Goal: Transaction & Acquisition: Purchase product/service

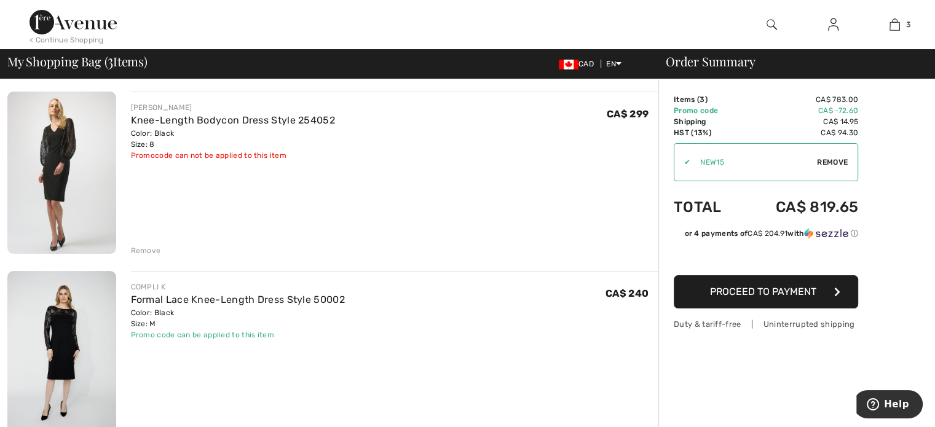
scroll to position [184, 0]
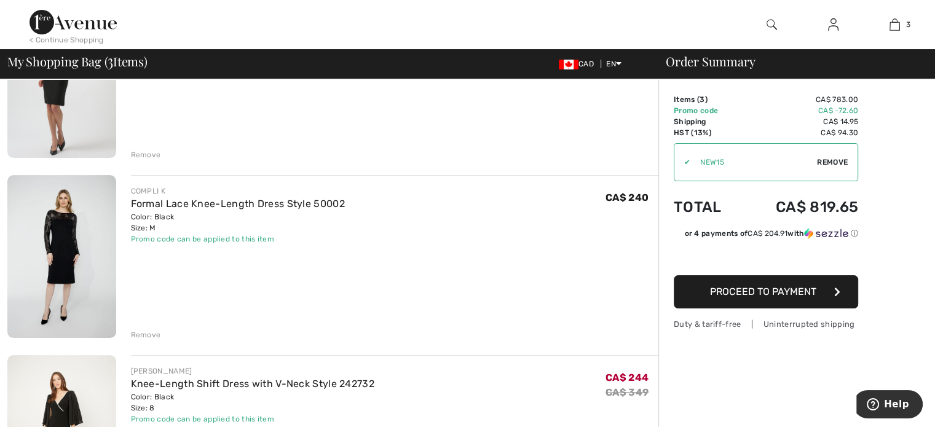
click at [44, 231] on img at bounding box center [61, 256] width 109 height 163
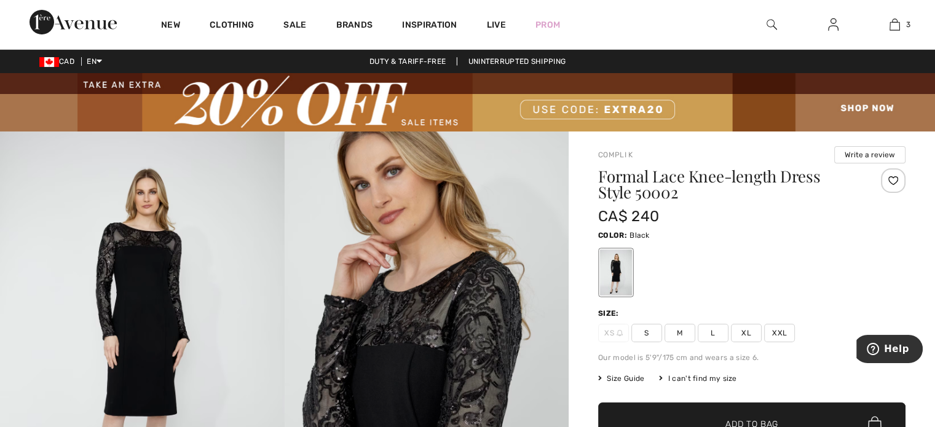
click at [157, 279] on img at bounding box center [142, 345] width 285 height 427
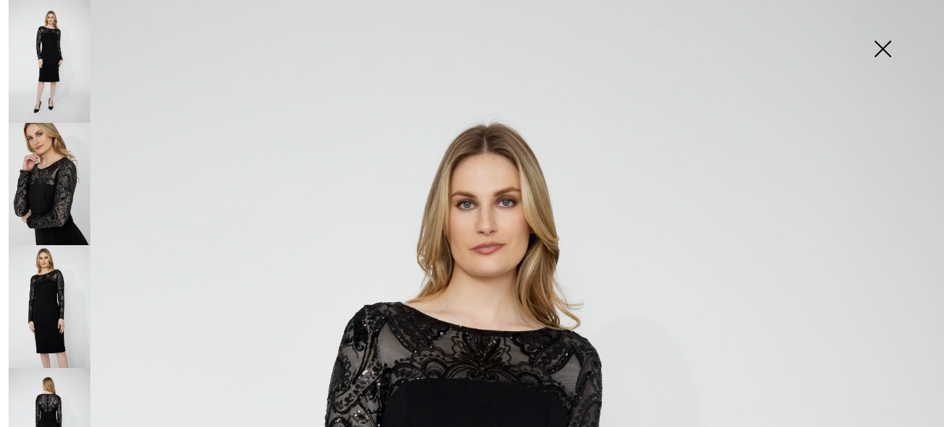
click at [66, 204] on img at bounding box center [50, 184] width 82 height 123
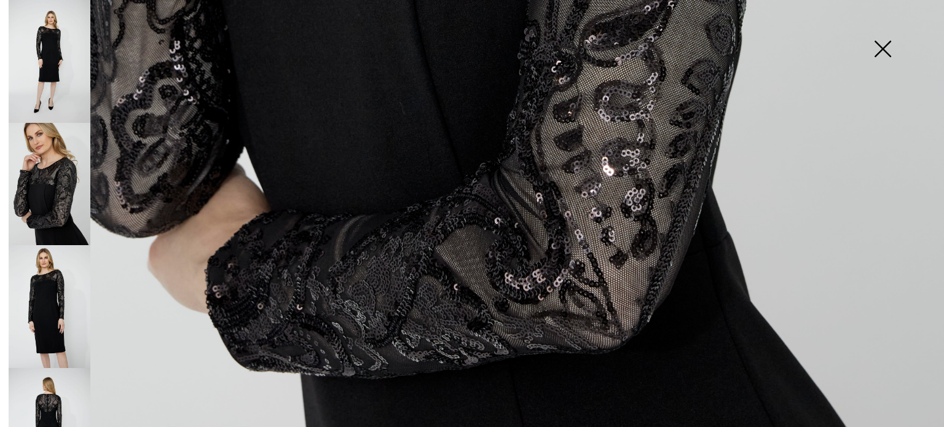
scroll to position [975, 0]
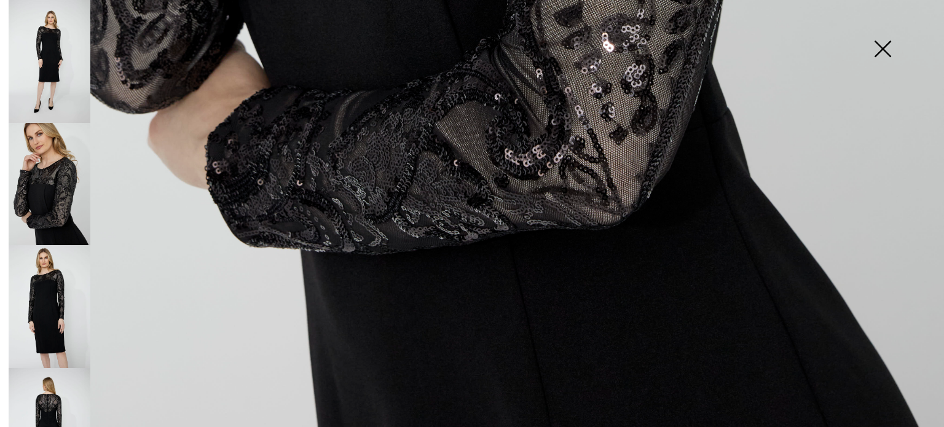
click at [81, 286] on img at bounding box center [50, 306] width 82 height 123
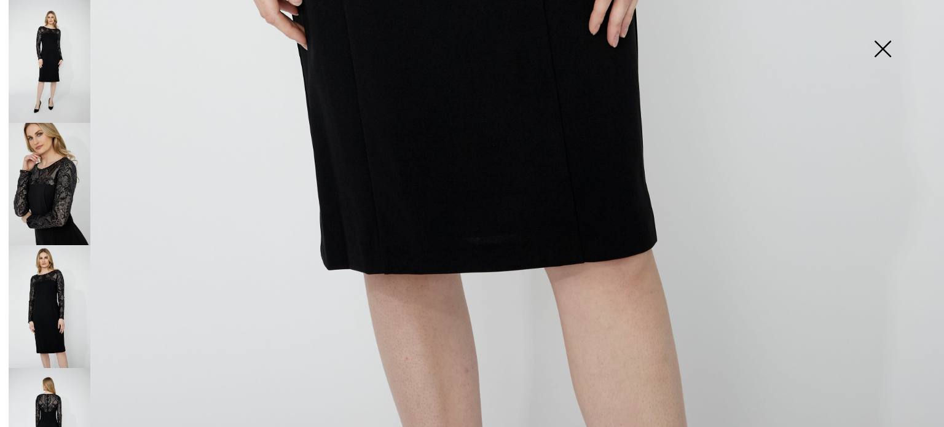
scroll to position [975, 0]
click at [44, 393] on img at bounding box center [50, 429] width 82 height 123
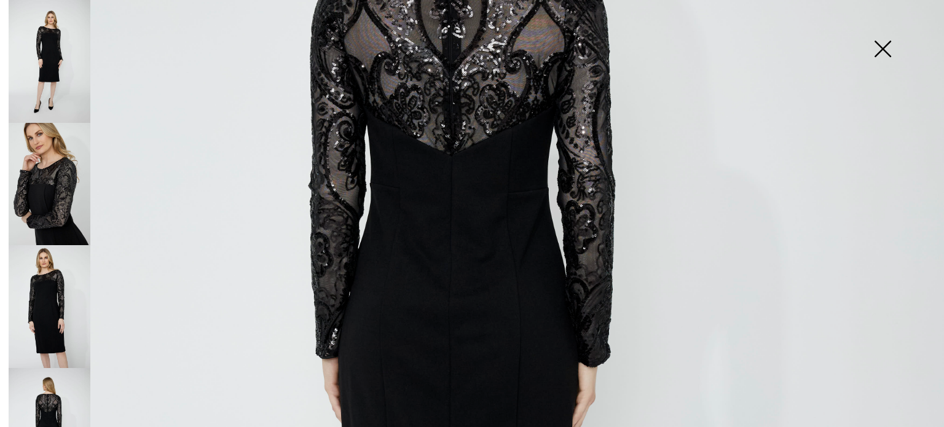
scroll to position [114, 0]
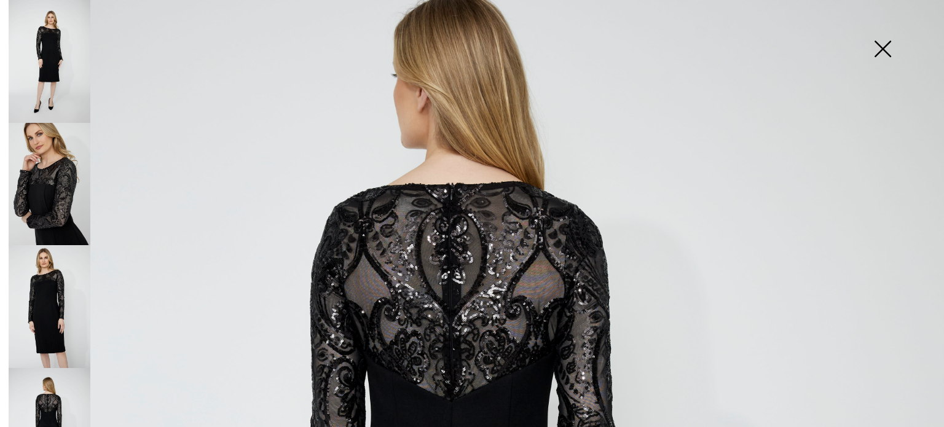
click at [47, 37] on img at bounding box center [50, 61] width 82 height 123
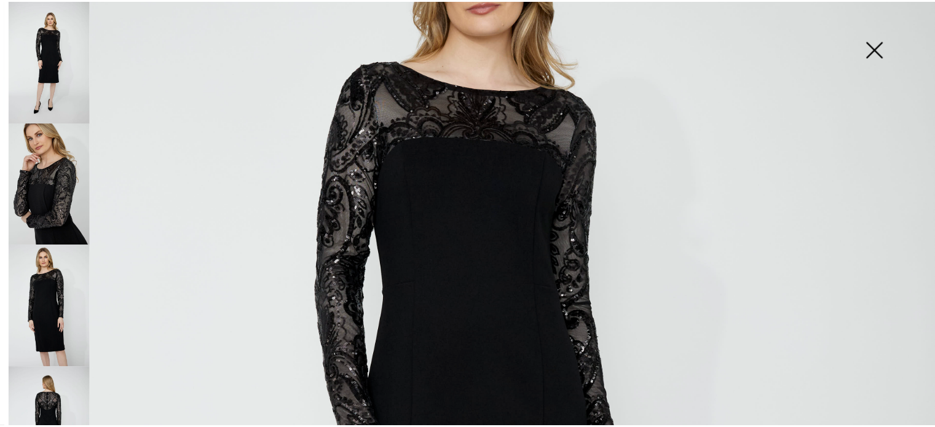
scroll to position [237, 0]
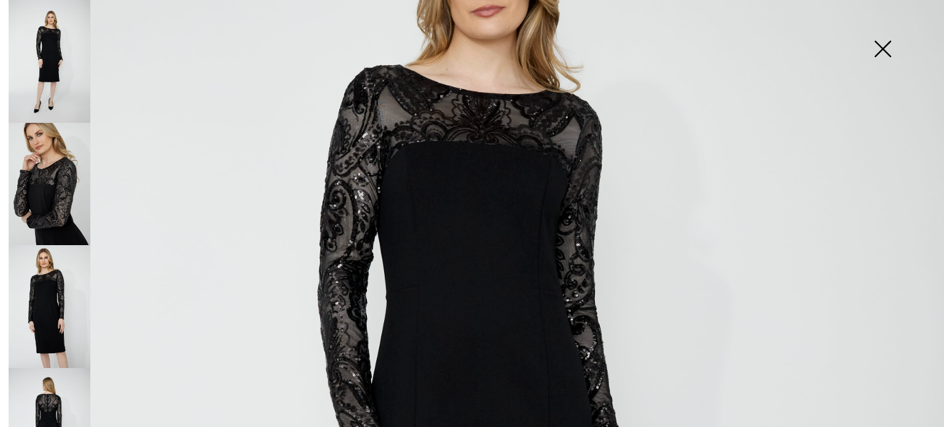
click at [886, 46] on img at bounding box center [882, 49] width 61 height 63
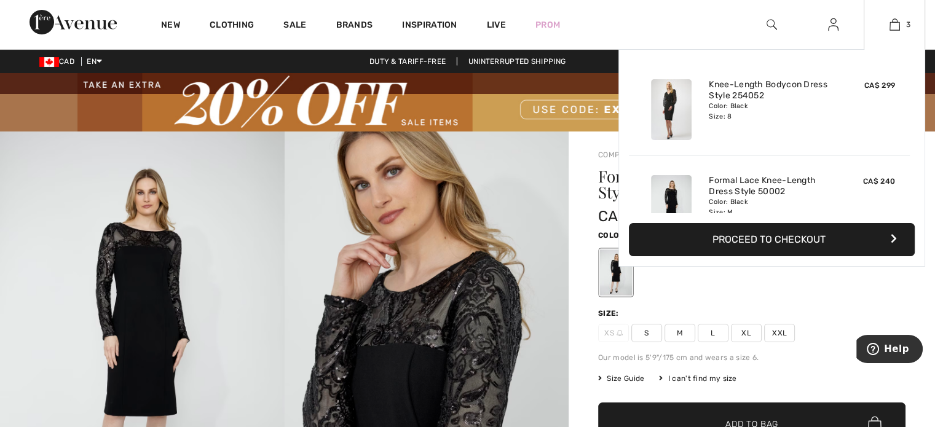
click at [901, 12] on div "3 Added to Bag Joseph Ribkoff Knee-length Bodycon Dress Style 254052 CA$ 299 Co…" at bounding box center [894, 24] width 61 height 49
click at [898, 24] on img at bounding box center [895, 24] width 10 height 15
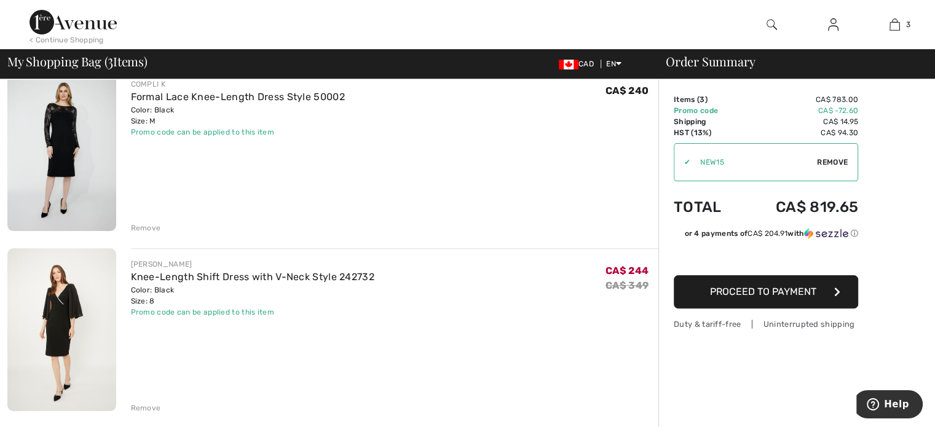
scroll to position [369, 0]
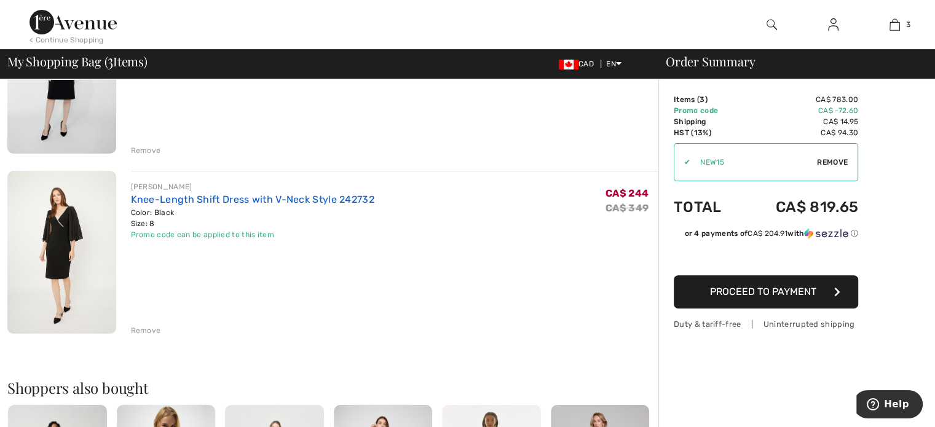
click at [167, 204] on link "Knee-Length Shift Dress with V-Neck Style 242732" at bounding box center [252, 200] width 243 height 12
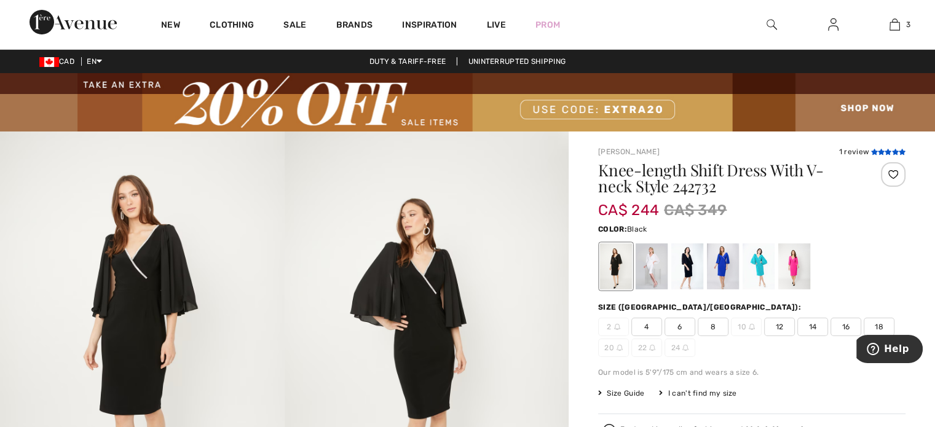
click at [895, 152] on icon at bounding box center [895, 152] width 7 height 6
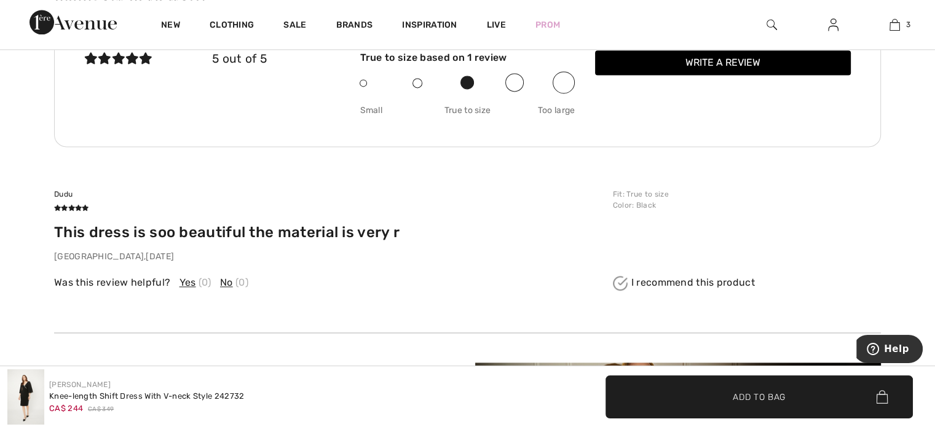
scroll to position [1761, 0]
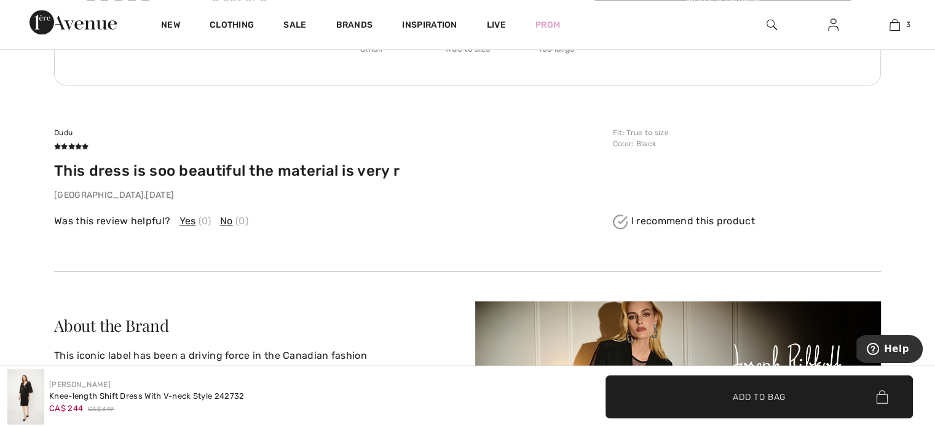
click at [298, 173] on h4 "This dress is soo beautiful the material is very r" at bounding box center [330, 171] width 552 height 18
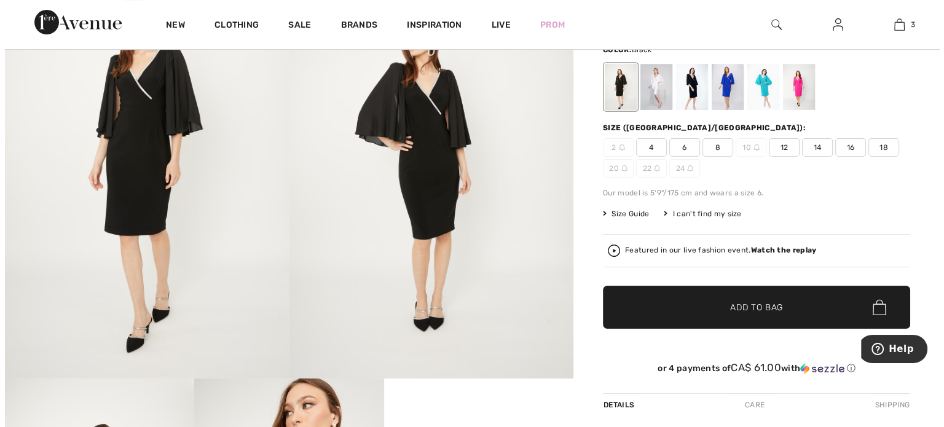
scroll to position [39, 0]
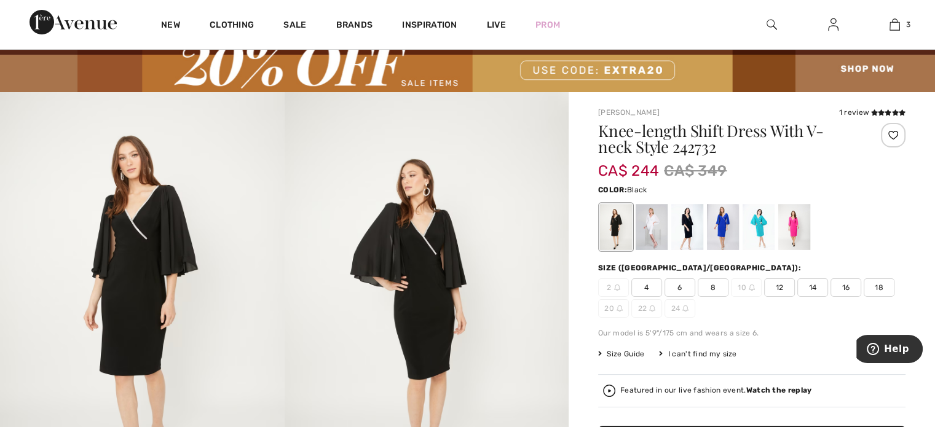
click at [404, 235] on img at bounding box center [427, 305] width 285 height 427
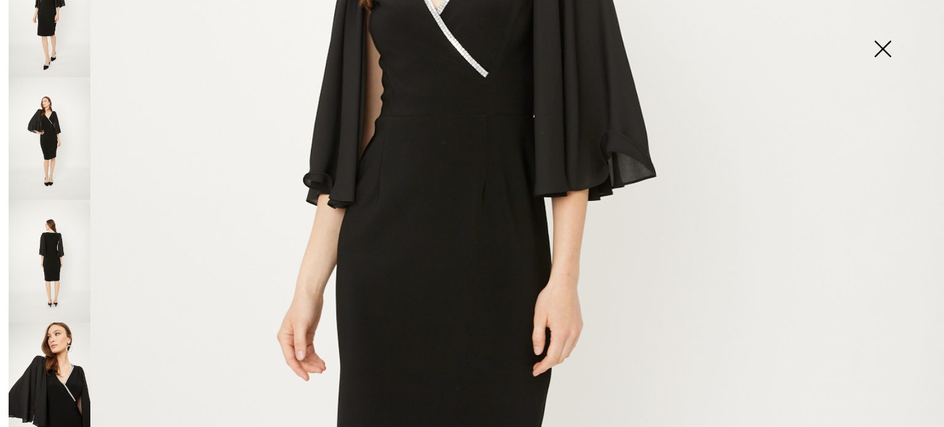
scroll to position [430, 0]
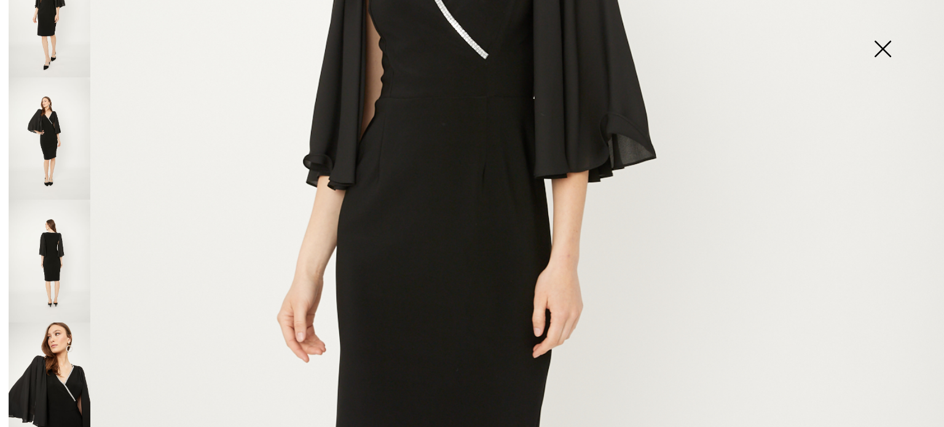
click at [45, 41] on img at bounding box center [50, 16] width 82 height 123
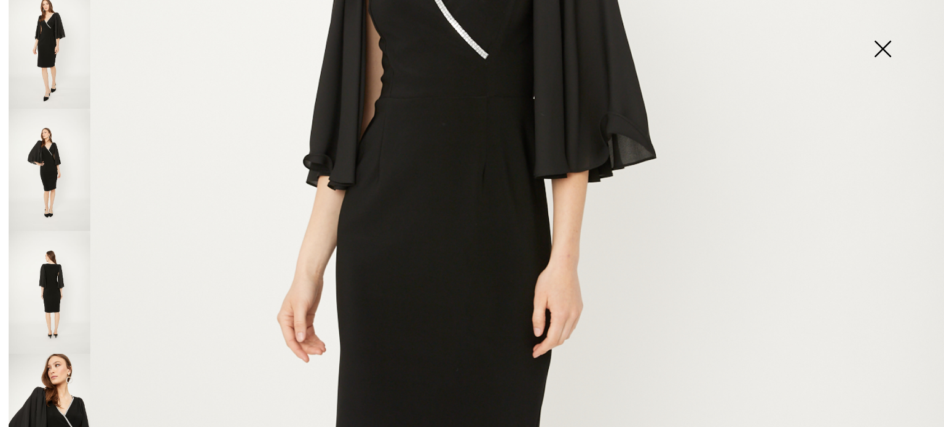
scroll to position [0, 0]
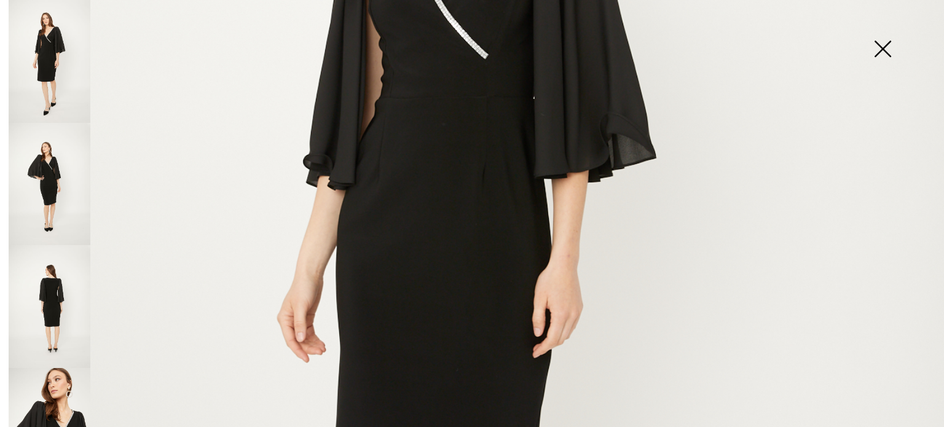
click at [44, 187] on img at bounding box center [50, 184] width 82 height 123
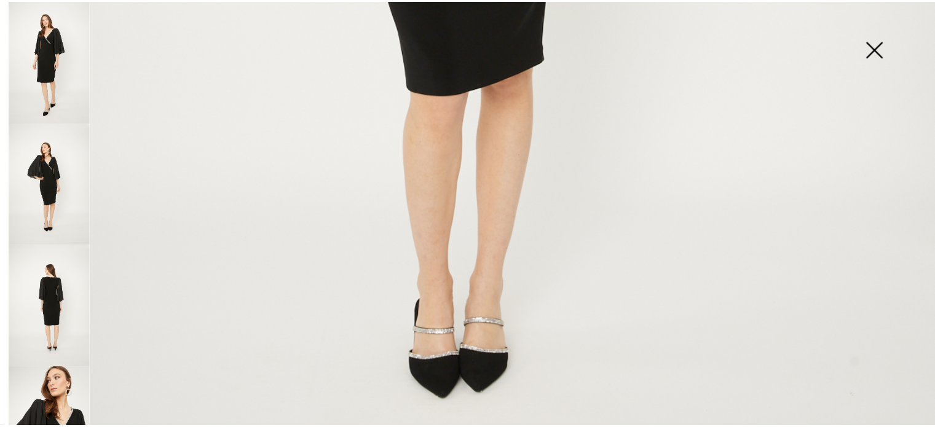
scroll to position [922, 0]
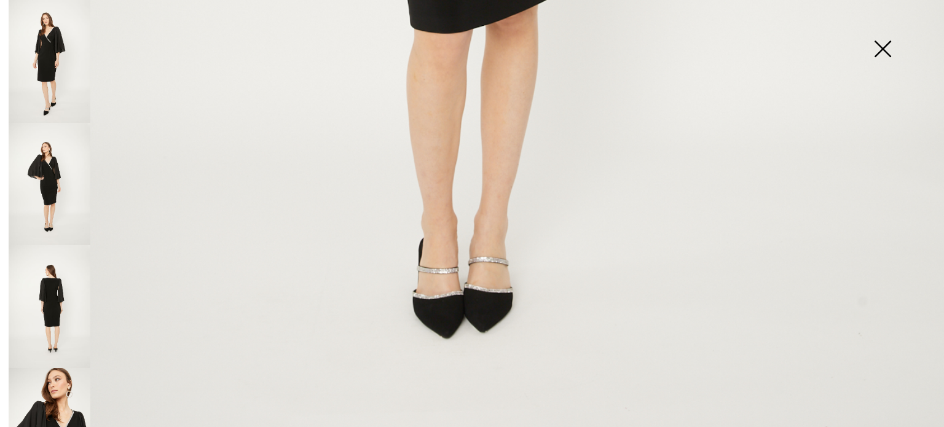
click at [878, 41] on img at bounding box center [882, 49] width 61 height 63
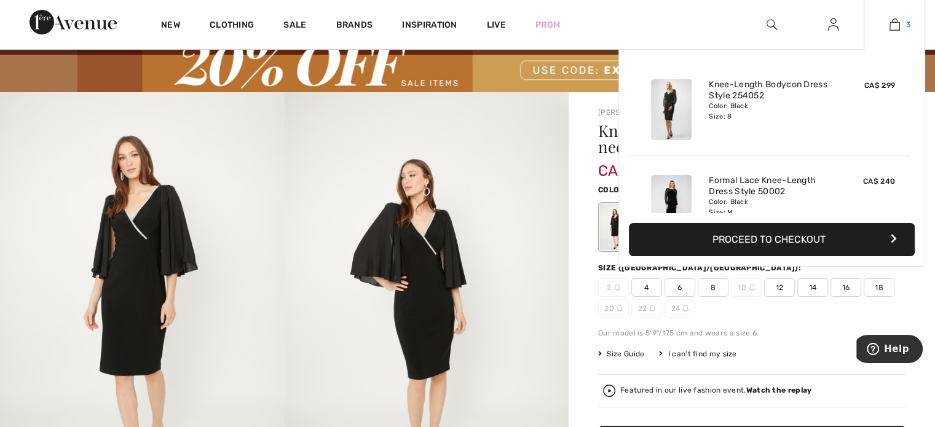
click at [904, 27] on link "3" at bounding box center [894, 24] width 60 height 15
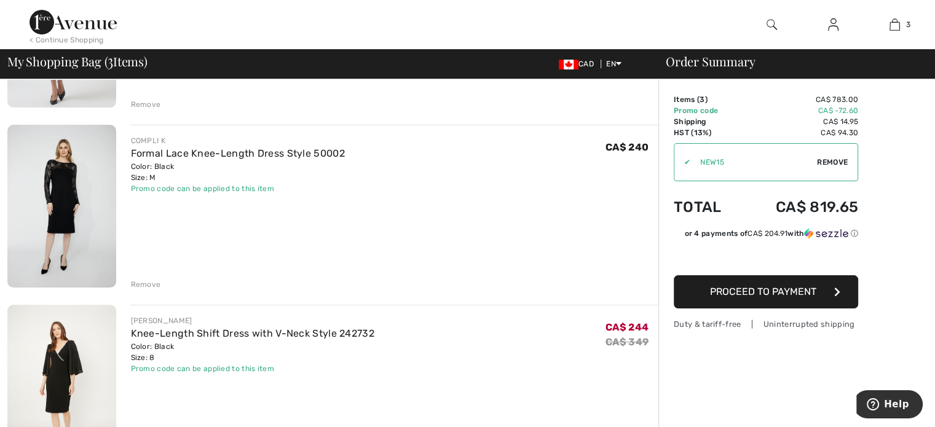
scroll to position [307, 0]
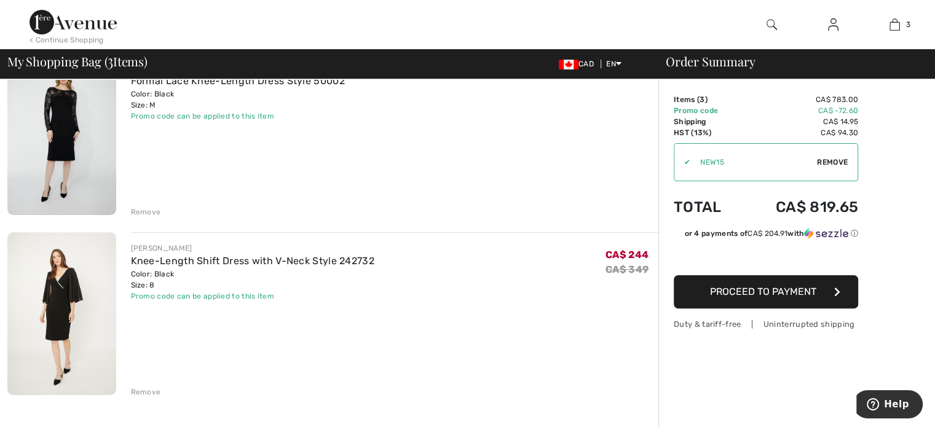
click at [838, 162] on span "Remove" at bounding box center [832, 162] width 31 height 11
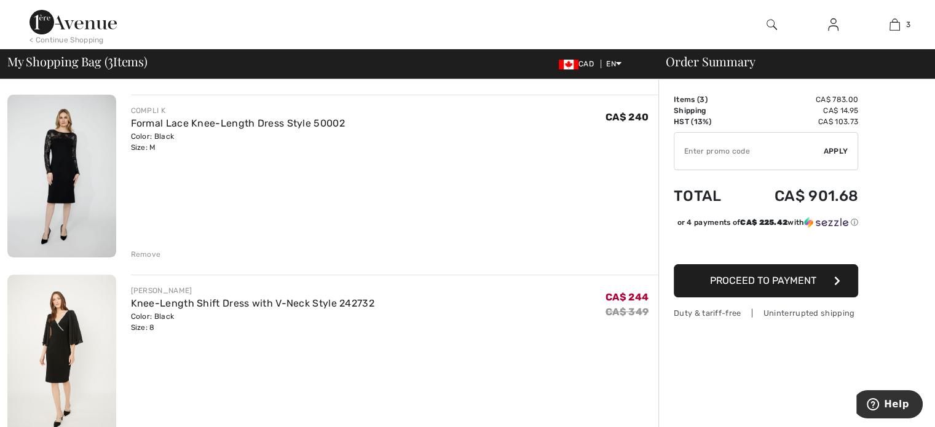
scroll to position [246, 0]
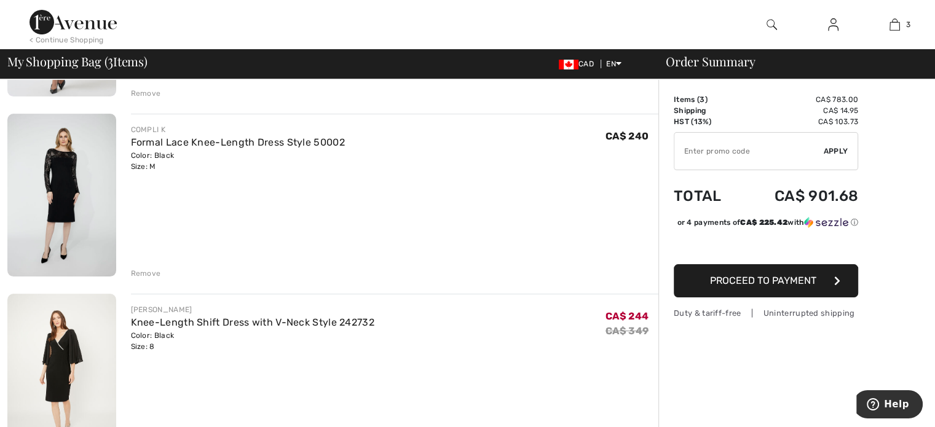
click at [697, 149] on input "TEXT" at bounding box center [748, 151] width 149 height 37
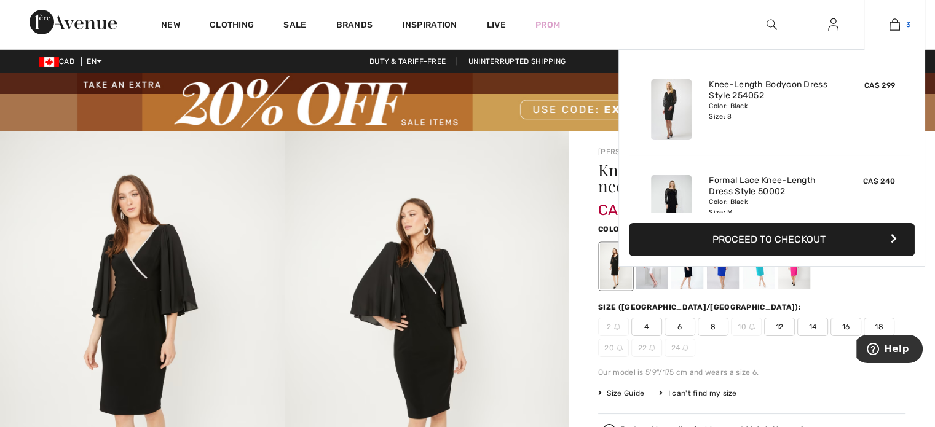
click at [892, 24] on img at bounding box center [895, 24] width 10 height 15
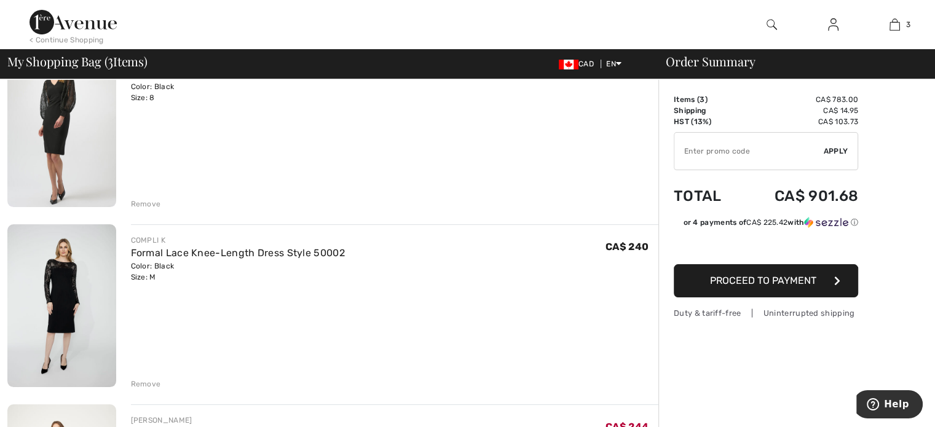
scroll to position [61, 0]
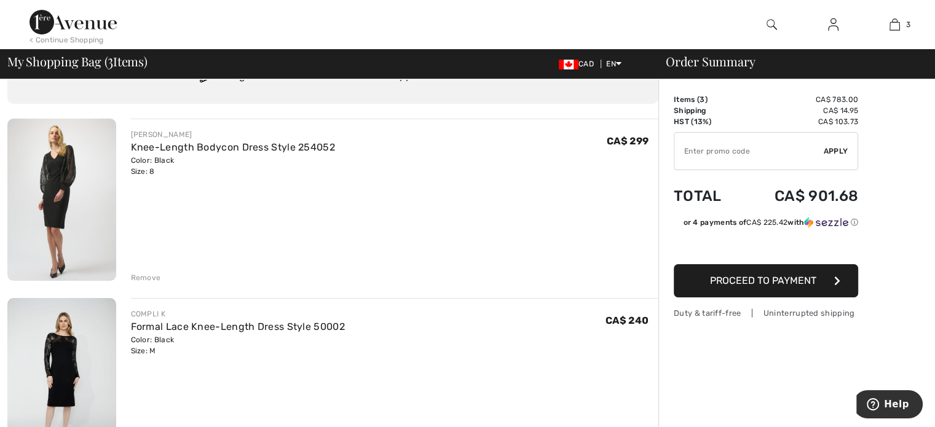
click at [686, 146] on input "TEXT" at bounding box center [748, 151] width 149 height 37
type input "EXTRA20"
click at [829, 155] on span "Apply" at bounding box center [836, 151] width 25 height 11
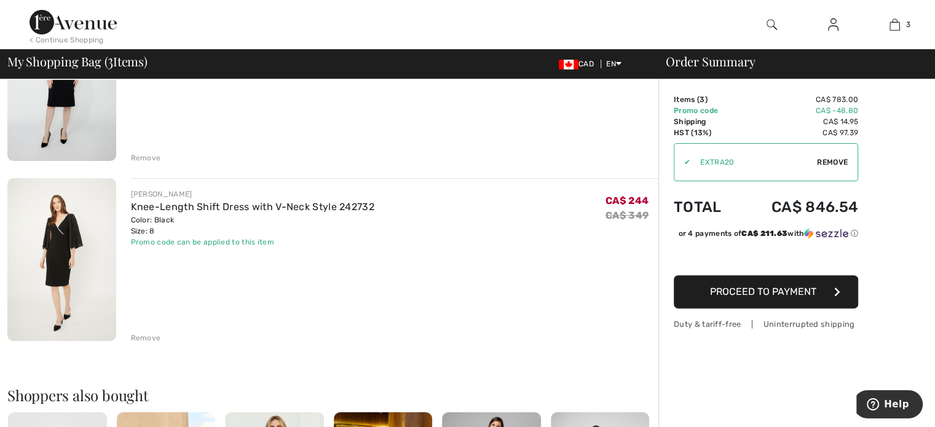
scroll to position [363, 0]
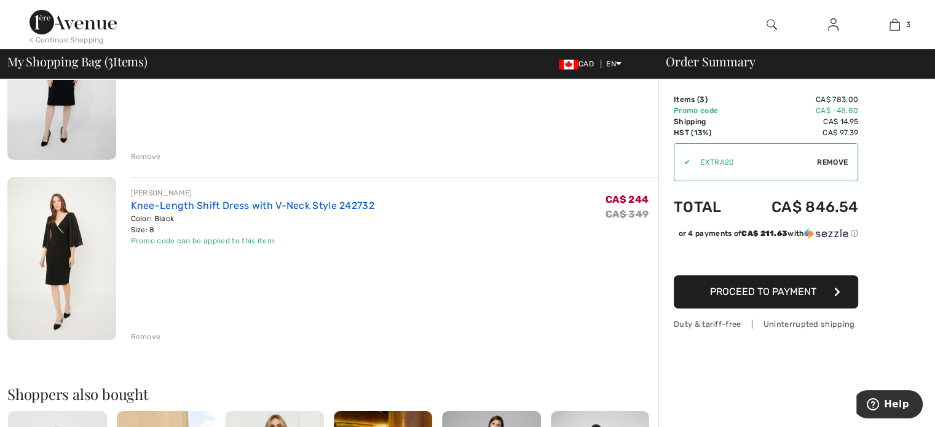
click at [215, 207] on link "Knee-Length Shift Dress with V-Neck Style 242732" at bounding box center [252, 206] width 243 height 12
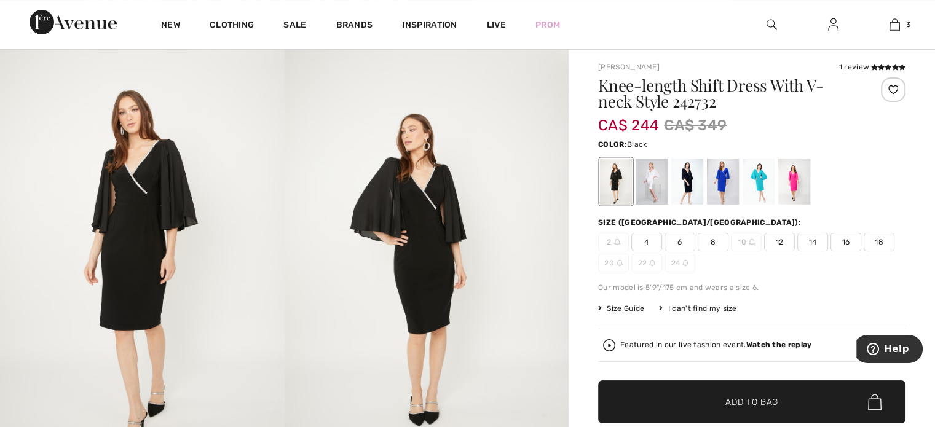
scroll to position [123, 0]
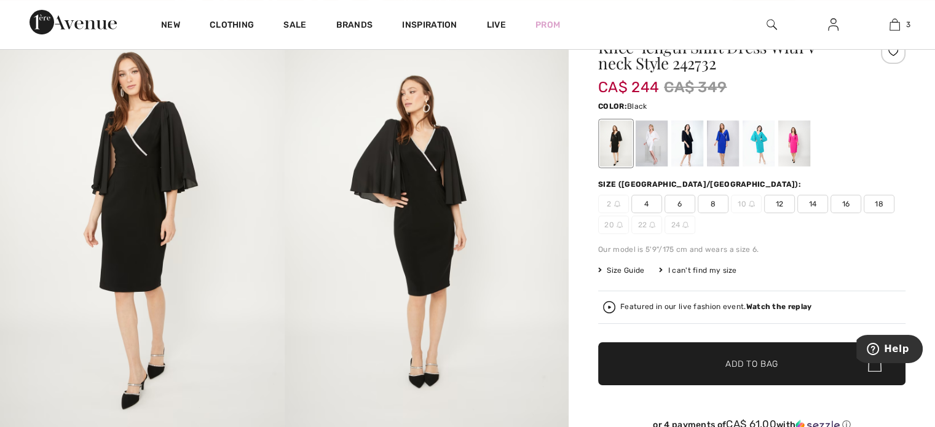
click at [435, 242] on img at bounding box center [427, 222] width 285 height 427
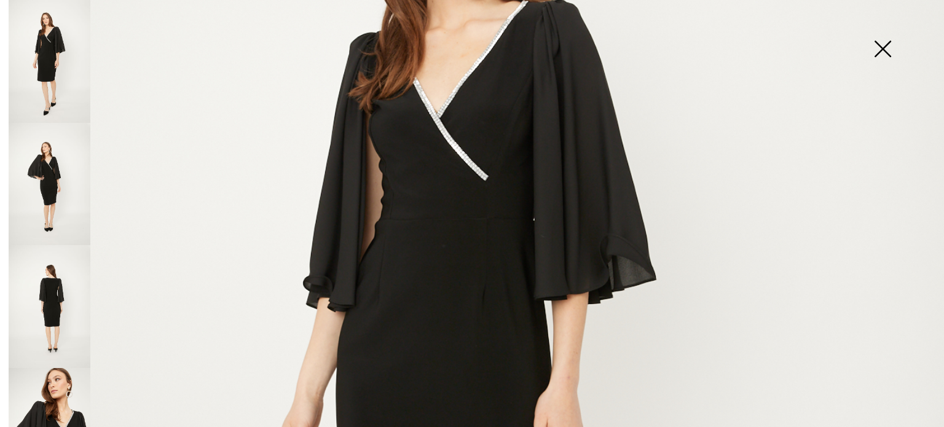
scroll to position [307, 0]
click at [55, 186] on img at bounding box center [50, 184] width 82 height 123
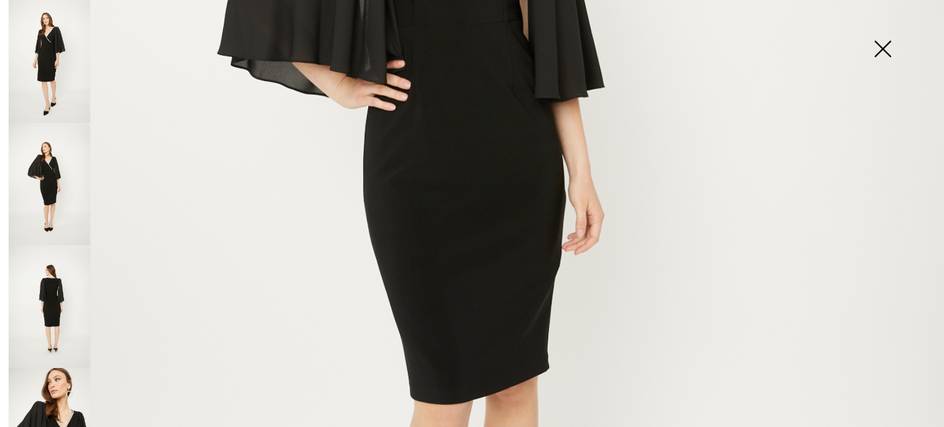
scroll to position [553, 0]
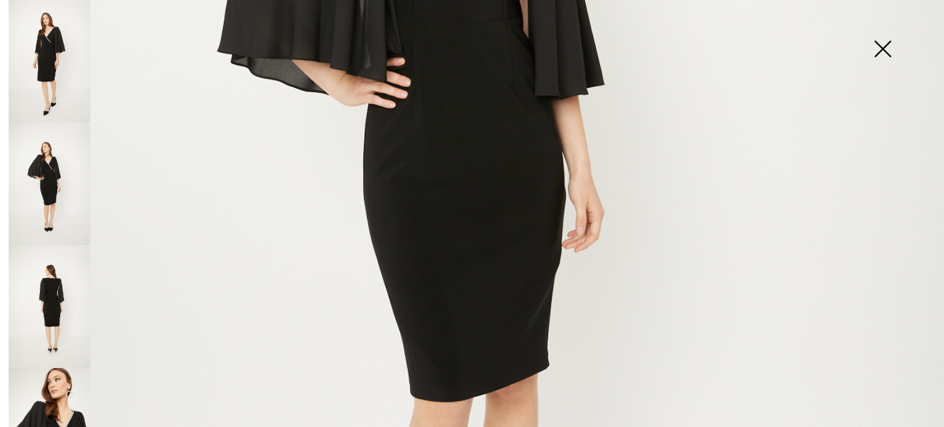
click at [888, 44] on img at bounding box center [882, 49] width 61 height 63
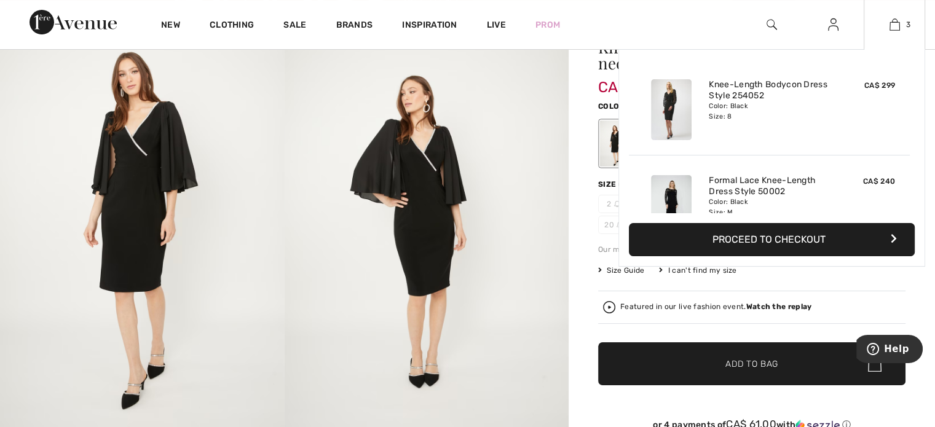
scroll to position [0, 0]
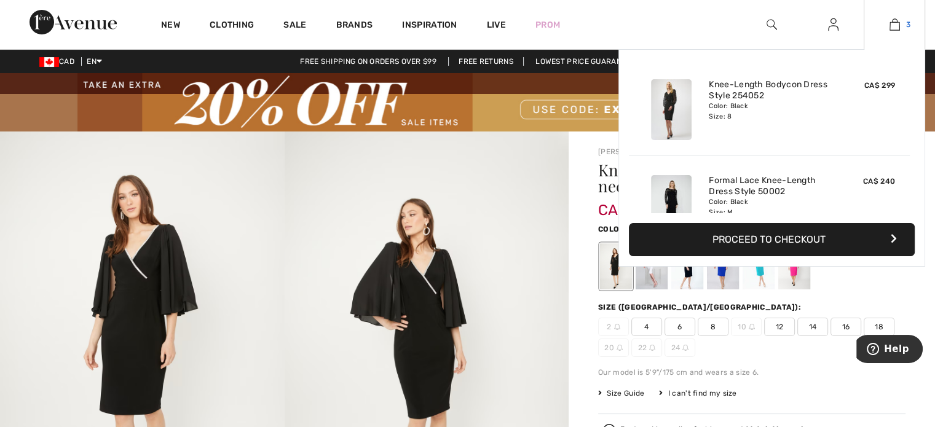
click at [892, 26] on img at bounding box center [895, 24] width 10 height 15
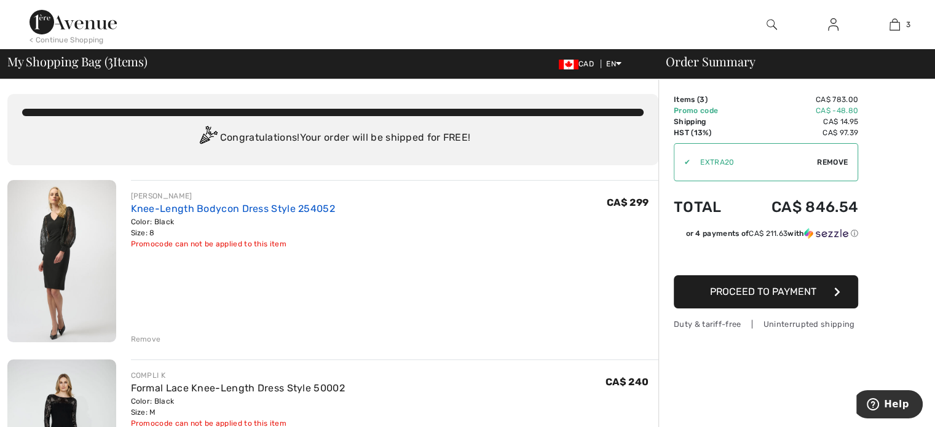
click at [233, 204] on link "Knee-Length Bodycon Dress Style 254052" at bounding box center [233, 209] width 204 height 12
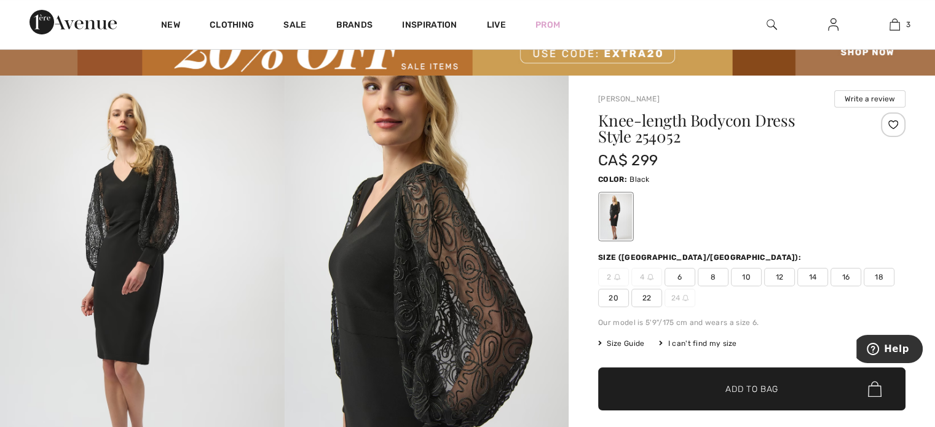
scroll to position [123, 0]
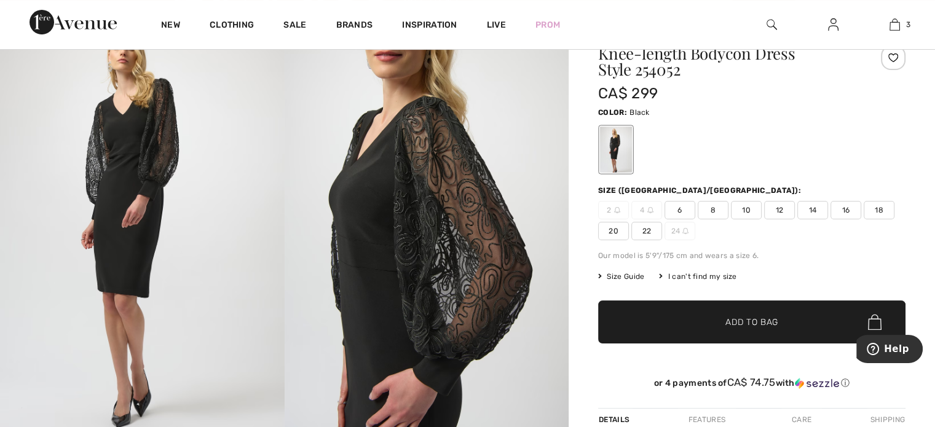
click at [116, 161] on img at bounding box center [142, 222] width 285 height 426
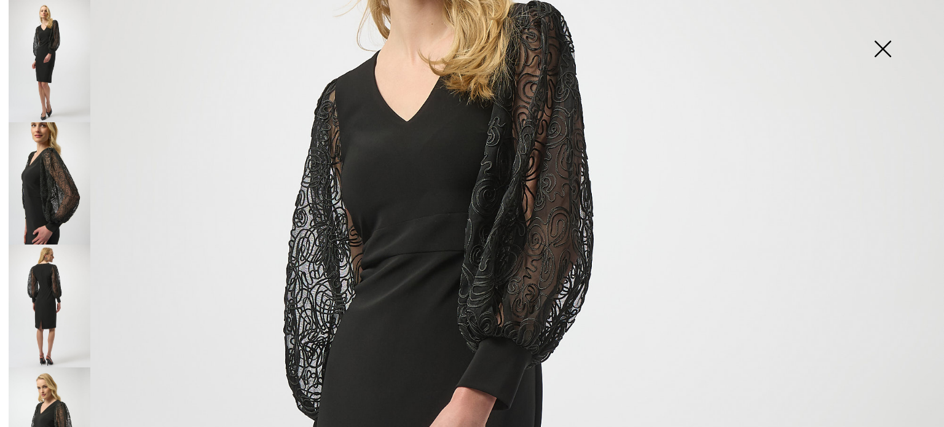
scroll to position [307, 0]
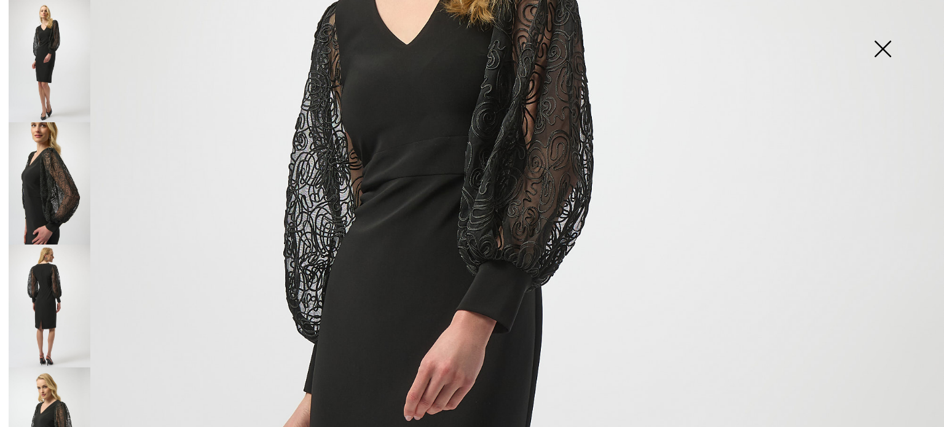
click at [66, 51] on img at bounding box center [50, 61] width 82 height 122
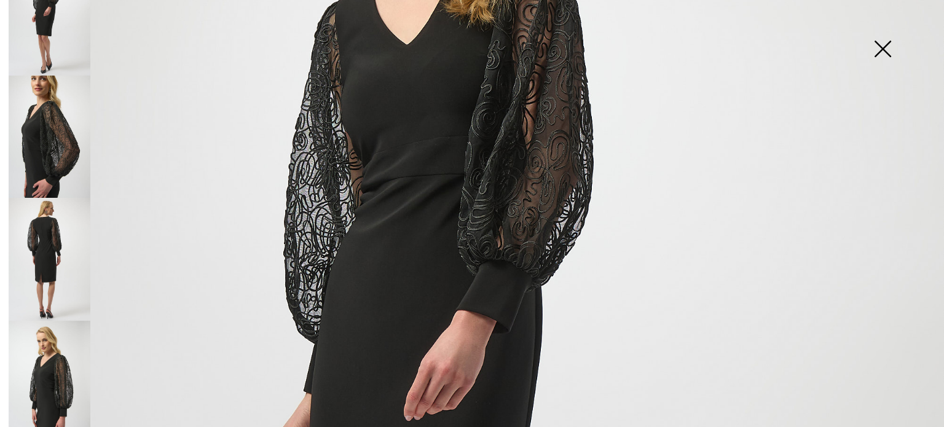
scroll to position [162, 0]
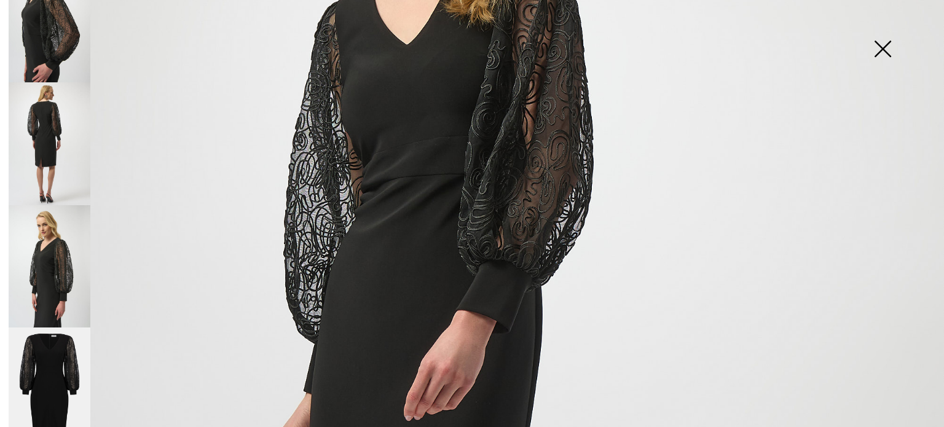
click at [42, 249] on img at bounding box center [50, 266] width 82 height 122
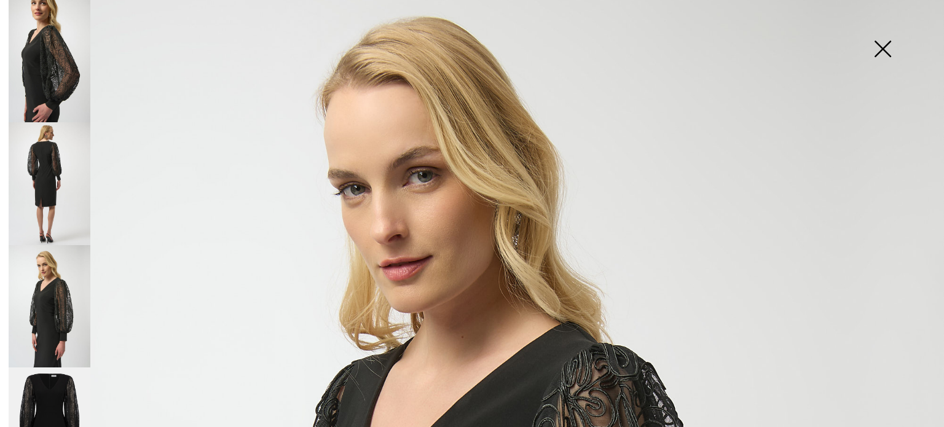
scroll to position [101, 0]
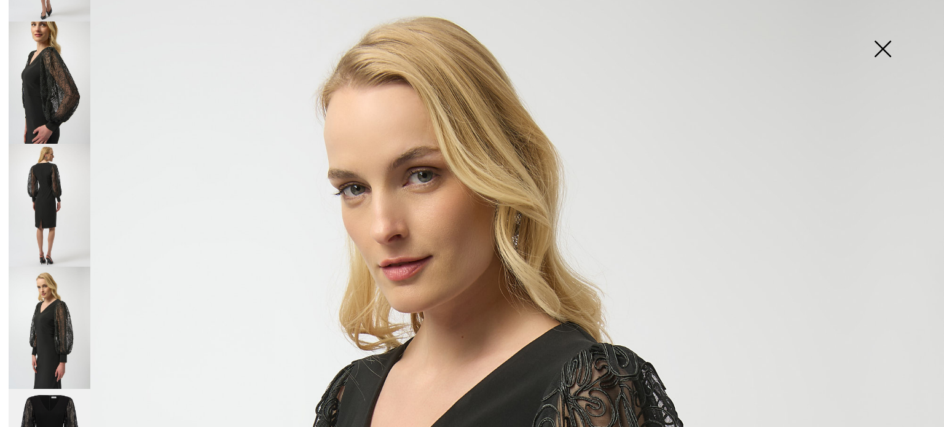
click at [890, 49] on img at bounding box center [882, 49] width 61 height 63
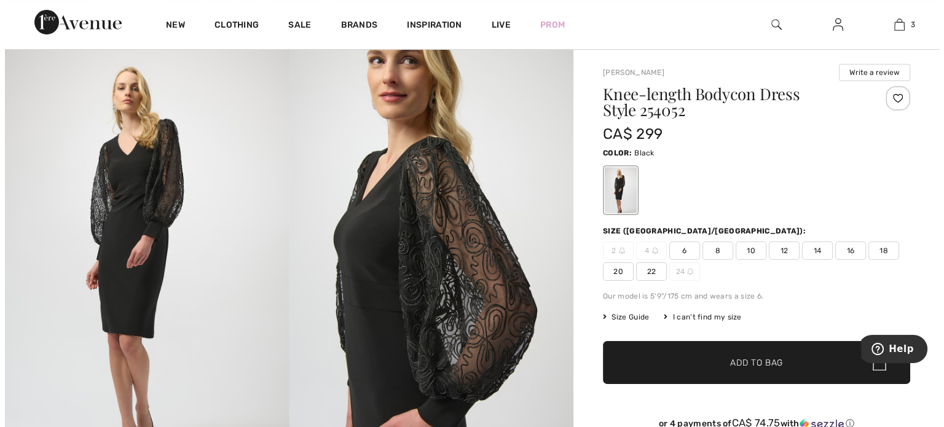
scroll to position [61, 0]
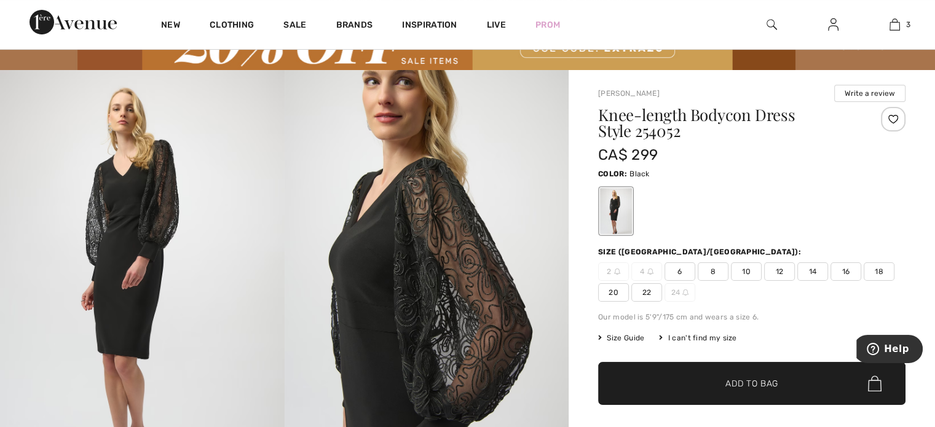
click at [460, 242] on img at bounding box center [427, 283] width 285 height 426
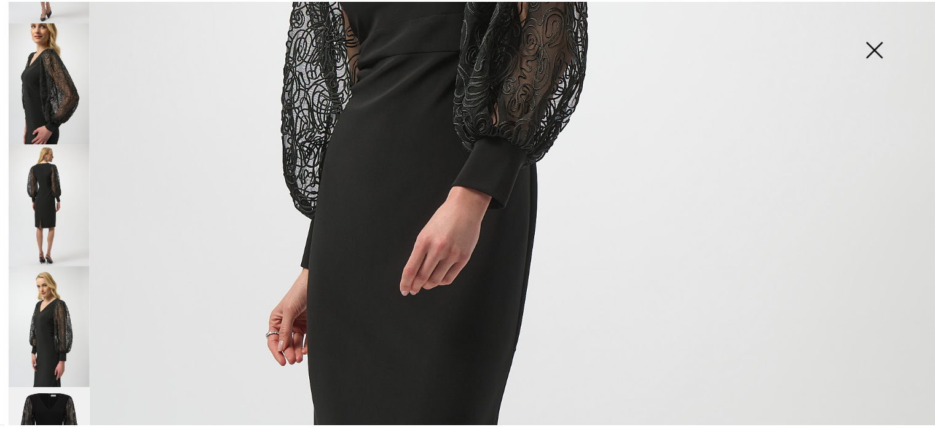
scroll to position [482, 0]
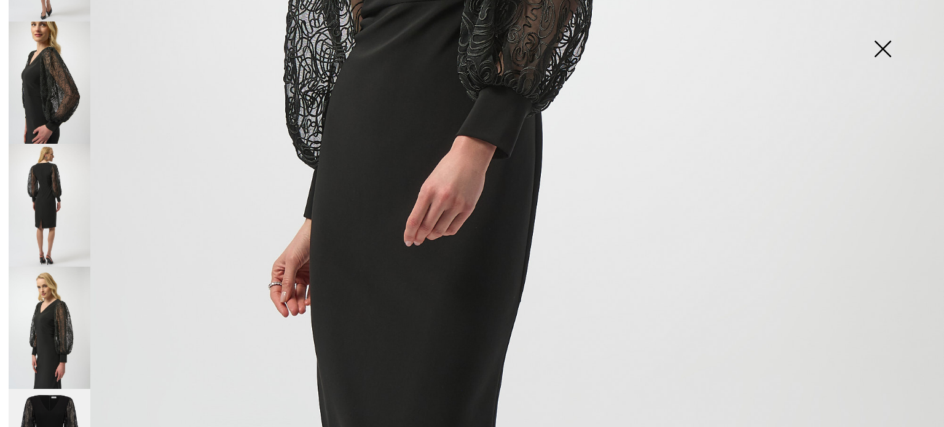
click at [888, 44] on img at bounding box center [882, 49] width 61 height 63
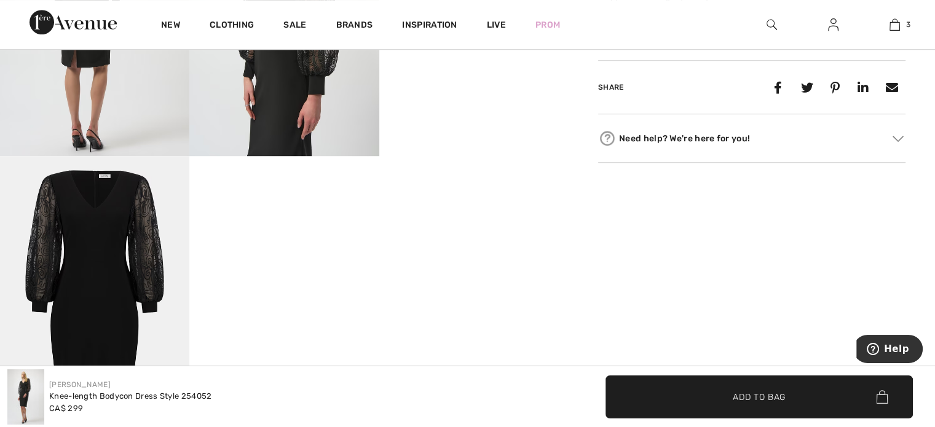
scroll to position [738, 0]
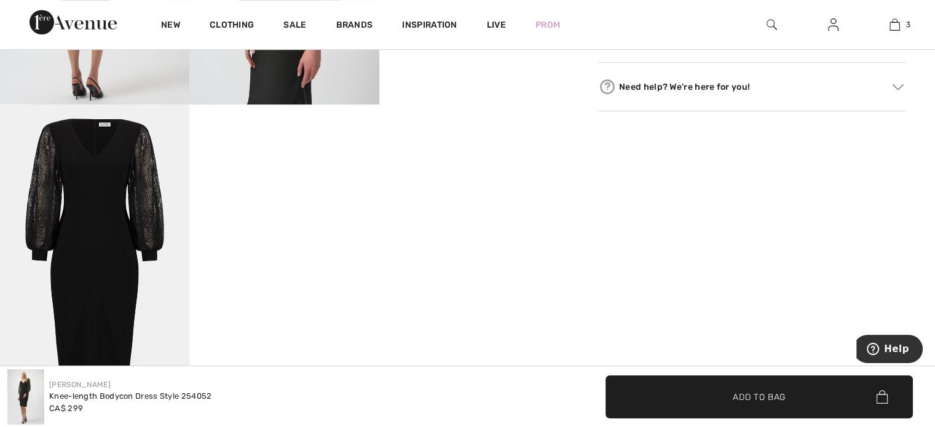
click at [136, 161] on img at bounding box center [94, 247] width 189 height 284
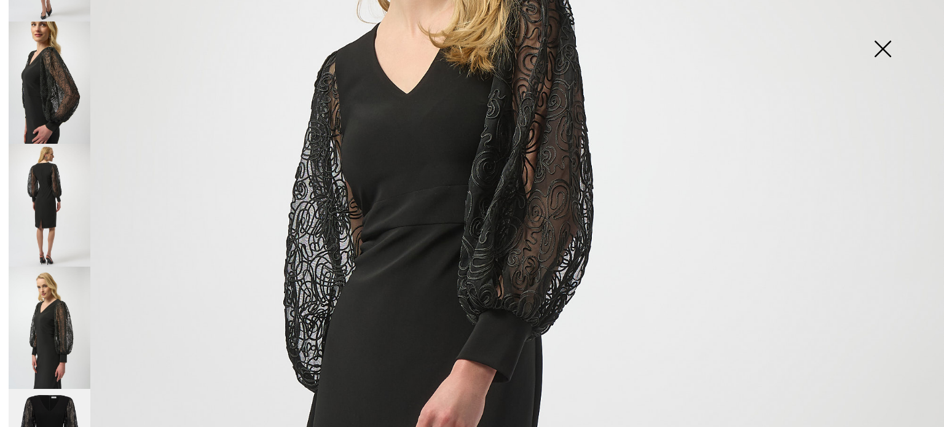
scroll to position [236, 0]
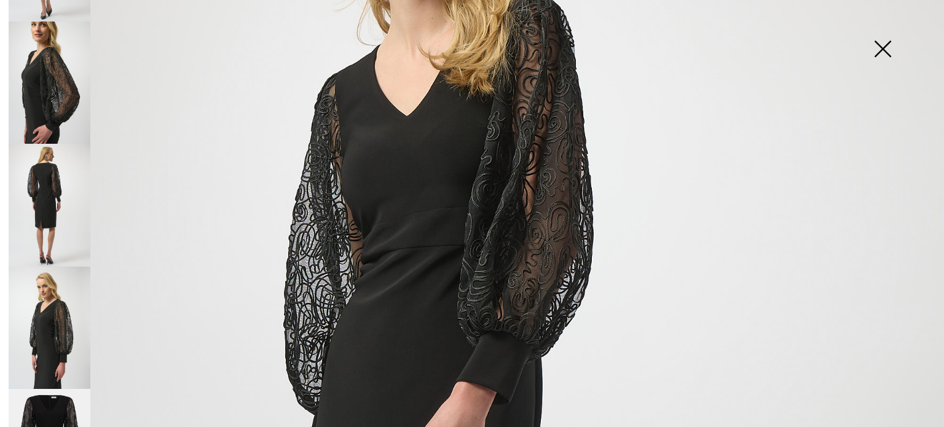
click at [44, 305] on img at bounding box center [50, 328] width 82 height 122
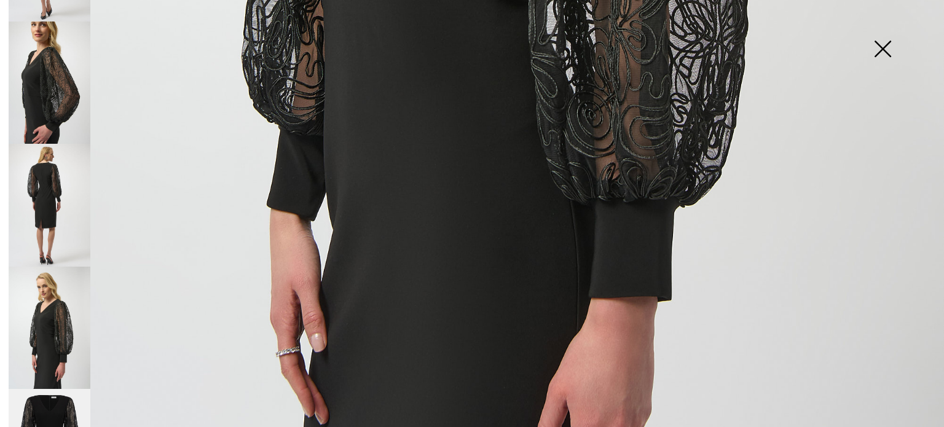
scroll to position [912, 0]
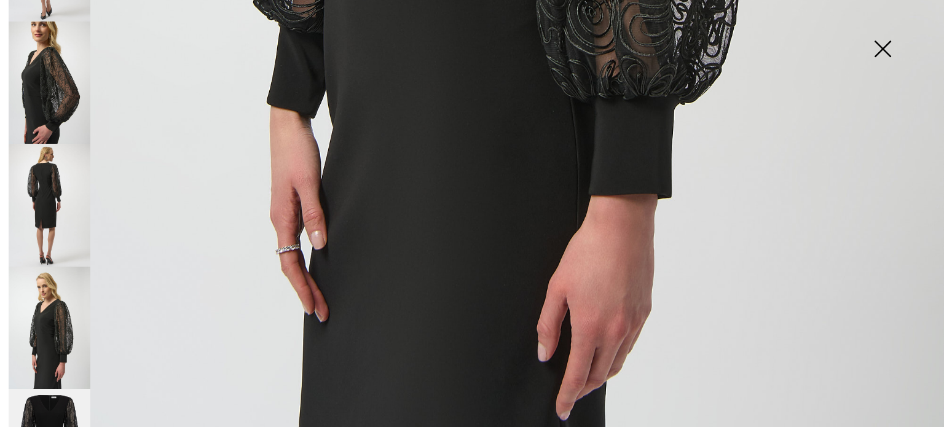
click at [48, 218] on img at bounding box center [50, 205] width 82 height 122
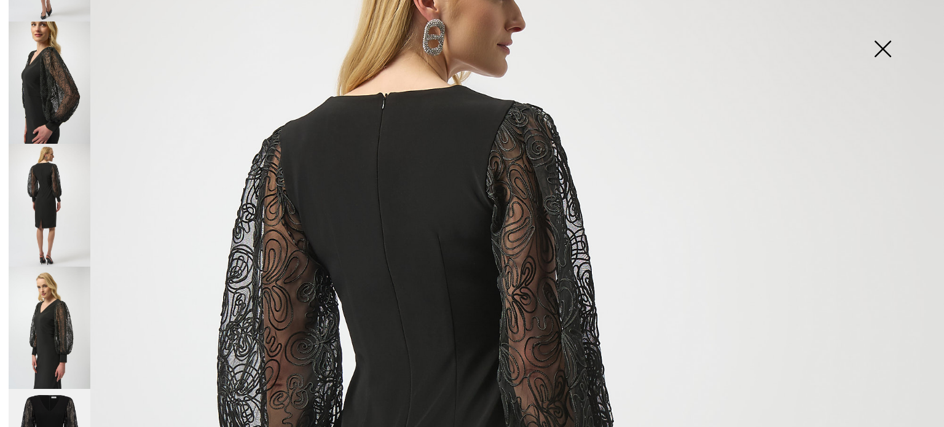
scroll to position [113, 0]
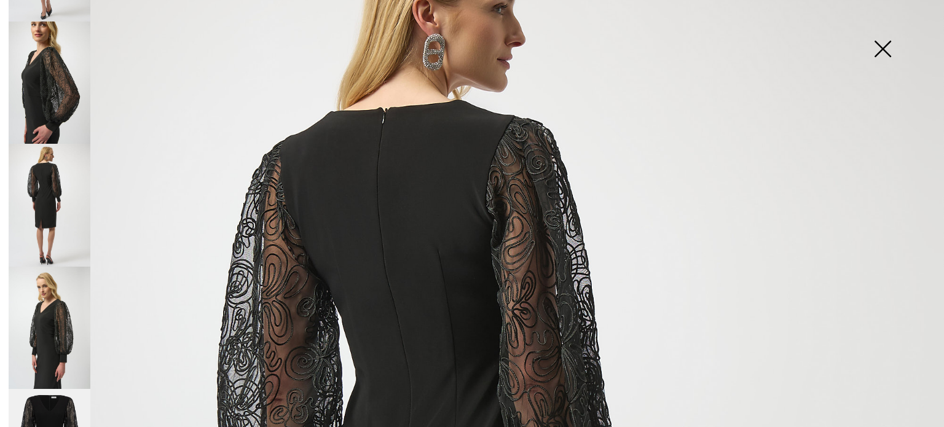
click at [53, 97] on img at bounding box center [50, 83] width 82 height 122
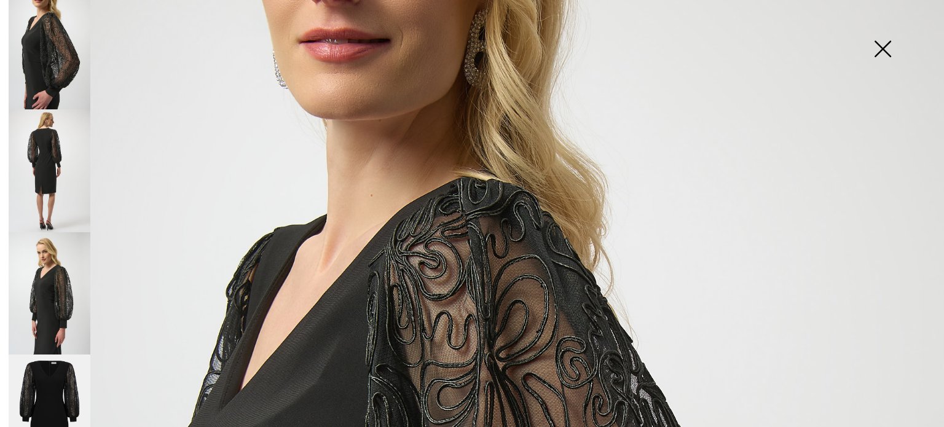
scroll to position [162, 0]
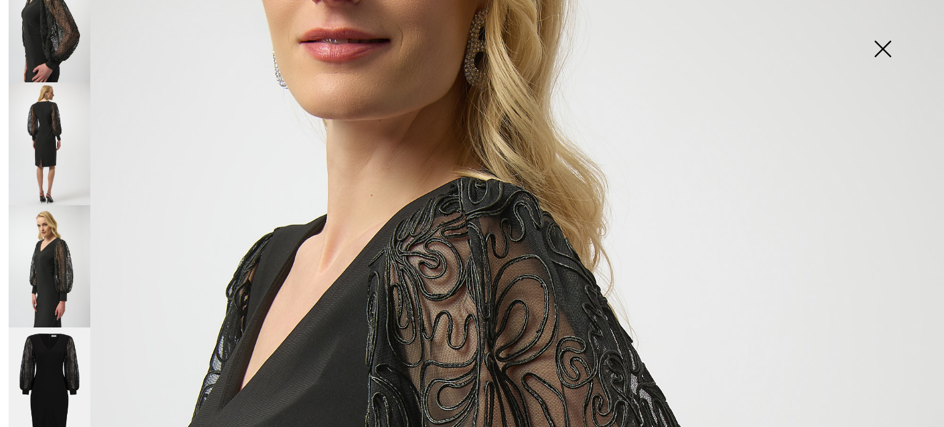
click at [42, 330] on img at bounding box center [50, 389] width 82 height 123
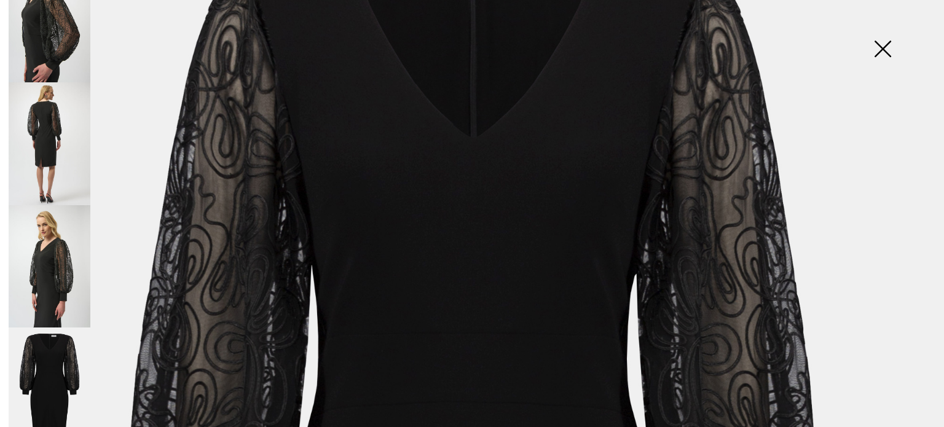
scroll to position [52, 0]
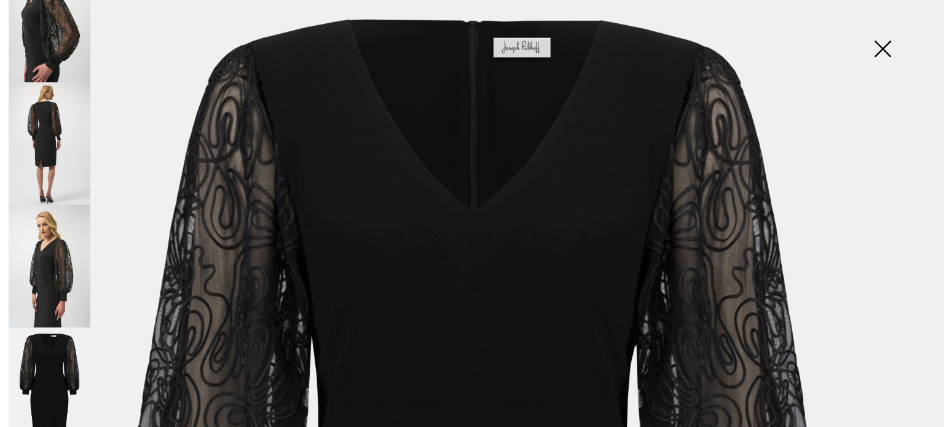
click at [53, 144] on img at bounding box center [50, 143] width 82 height 122
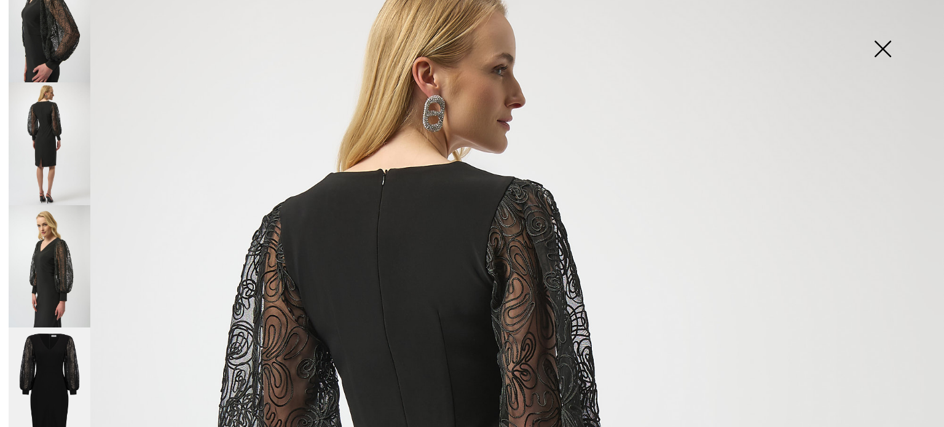
click at [40, 207] on img at bounding box center [50, 266] width 82 height 122
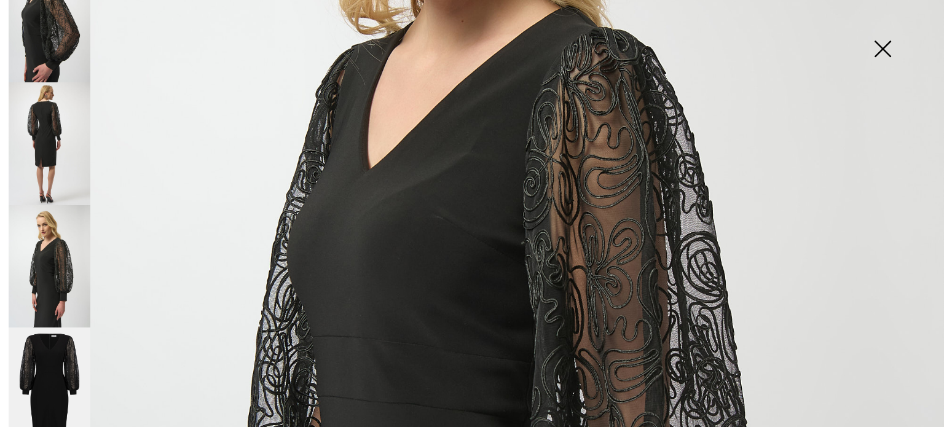
scroll to position [359, 0]
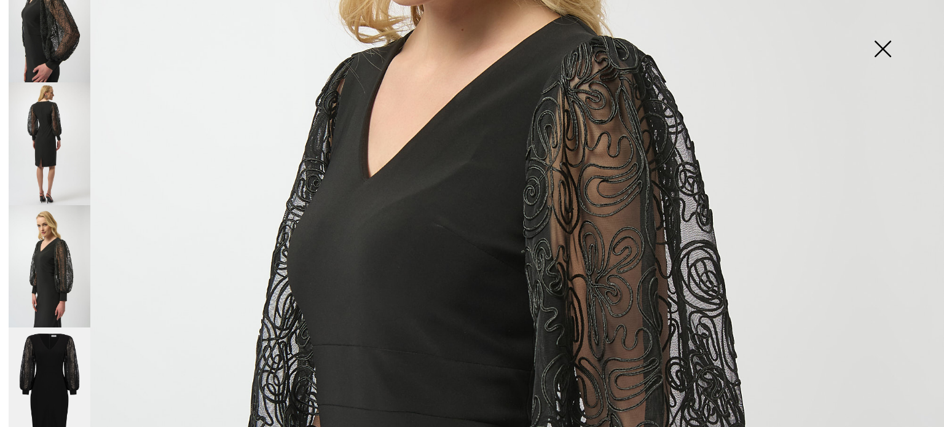
click at [31, 50] on img at bounding box center [50, 21] width 82 height 122
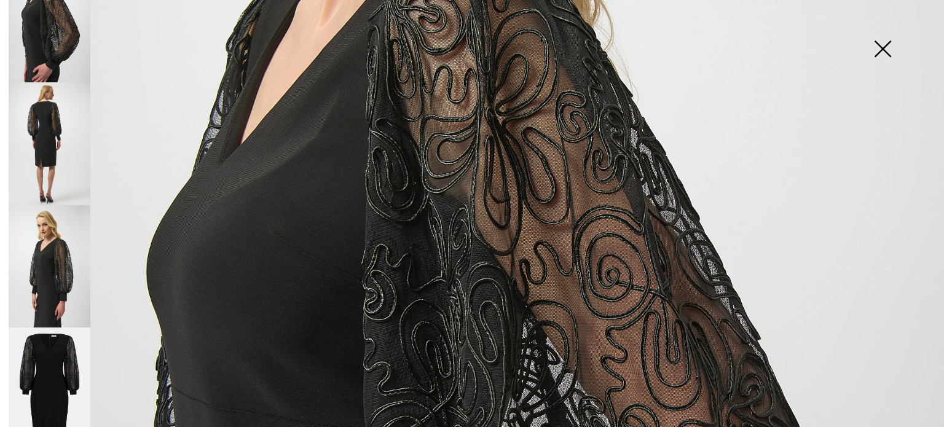
drag, startPoint x: 9, startPoint y: 144, endPoint x: 23, endPoint y: 144, distance: 14.2
click at [10, 144] on div at bounding box center [47, 213] width 86 height 427
click at [42, 265] on img at bounding box center [50, 266] width 82 height 122
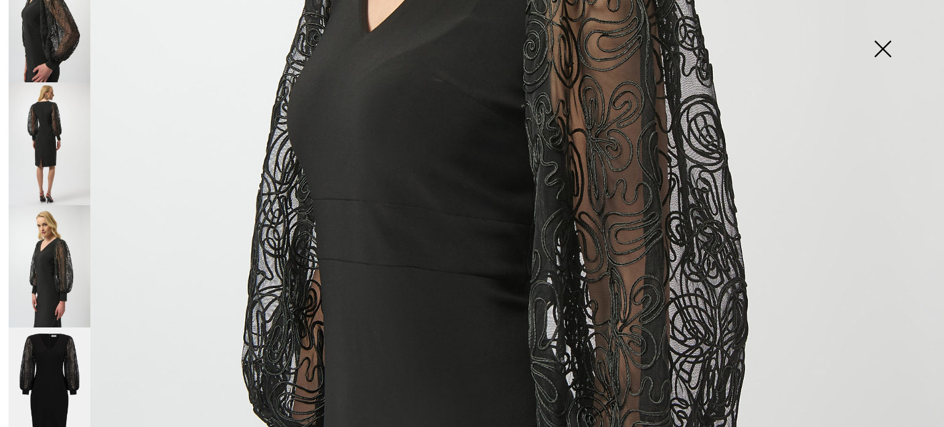
scroll to position [544, 0]
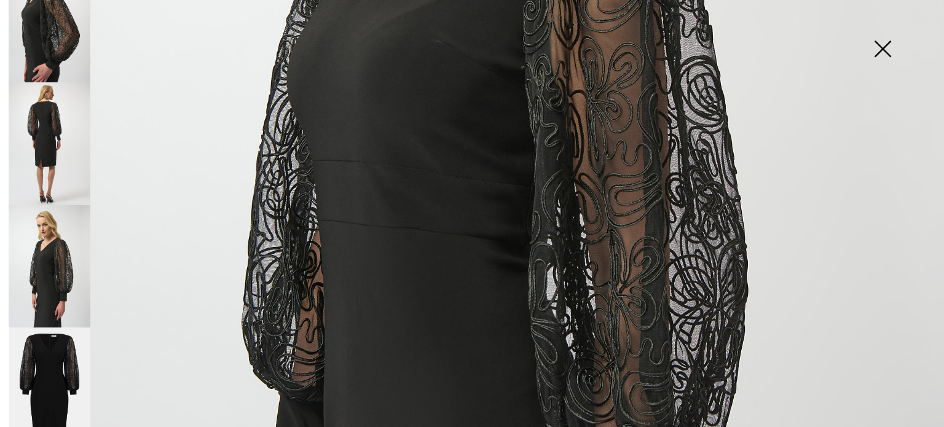
click at [888, 52] on img at bounding box center [882, 49] width 61 height 63
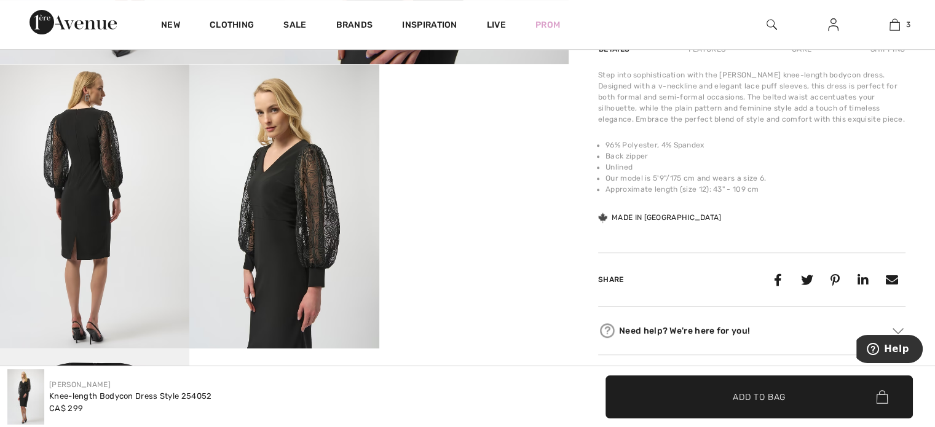
scroll to position [492, 0]
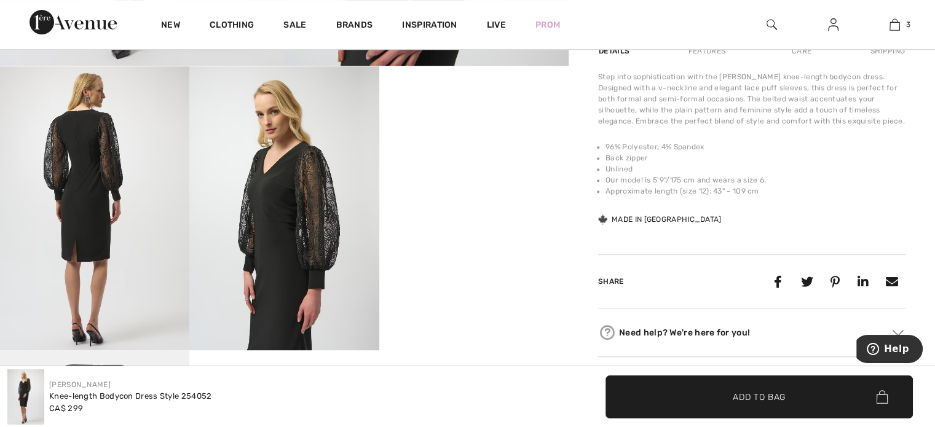
click at [521, 161] on video "Your browser does not support the video tag." at bounding box center [473, 113] width 189 height 95
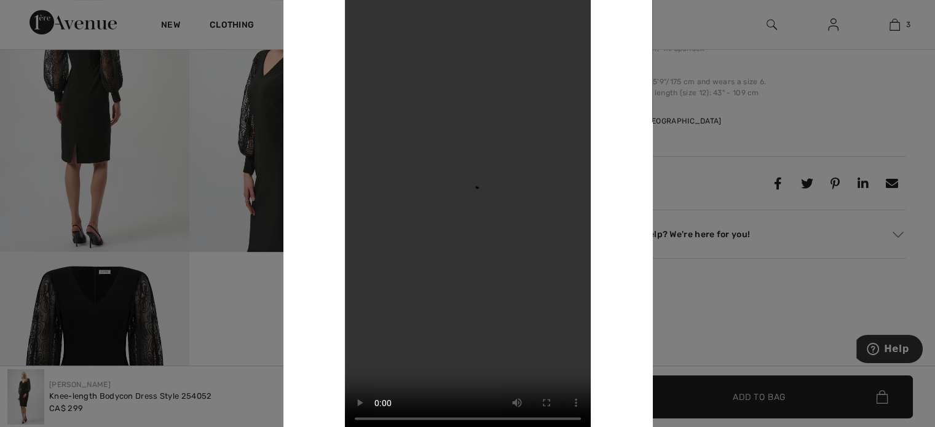
scroll to position [615, 0]
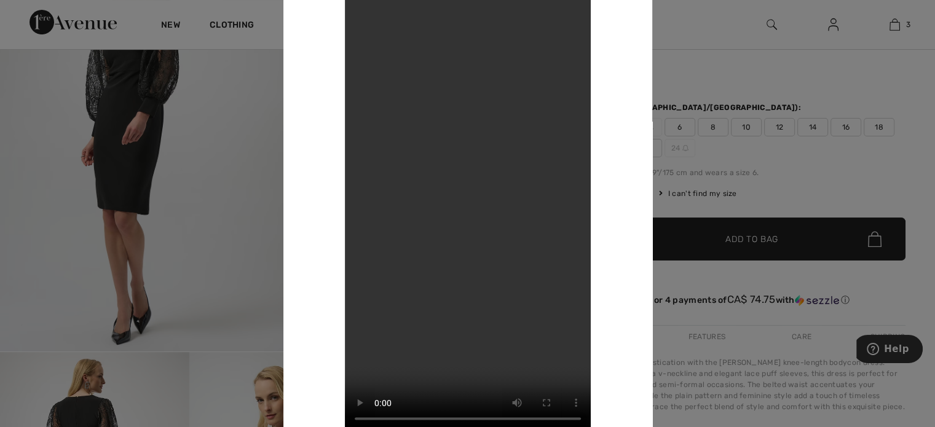
click at [667, 65] on div at bounding box center [467, 213] width 935 height 427
